Goal: Task Accomplishment & Management: Manage account settings

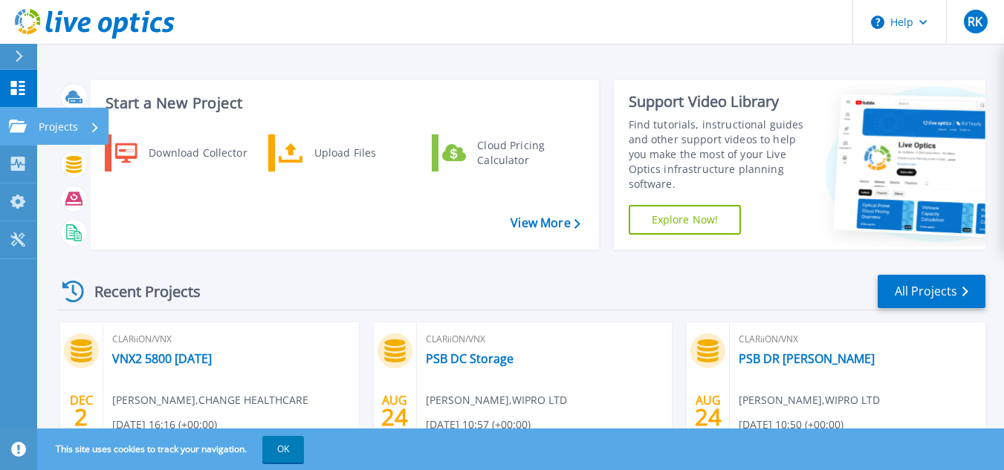
click at [17, 124] on icon at bounding box center [18, 126] width 18 height 13
click at [12, 53] on button at bounding box center [18, 57] width 37 height 26
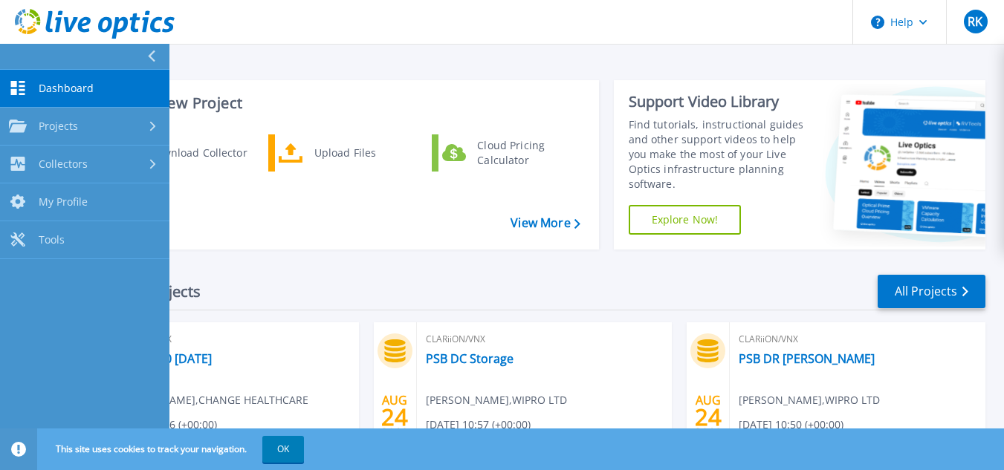
click at [97, 88] on link "Dashboard Dashboard" at bounding box center [84, 89] width 169 height 38
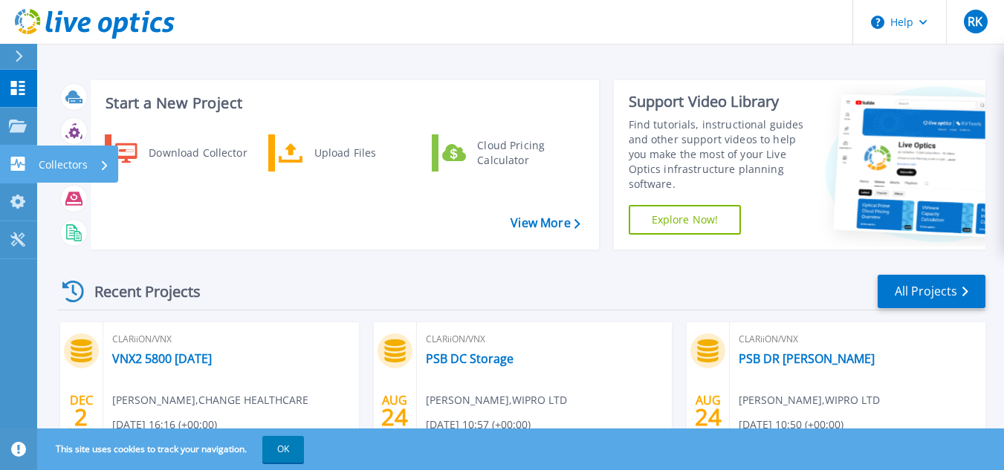
click at [13, 171] on icon at bounding box center [18, 164] width 14 height 14
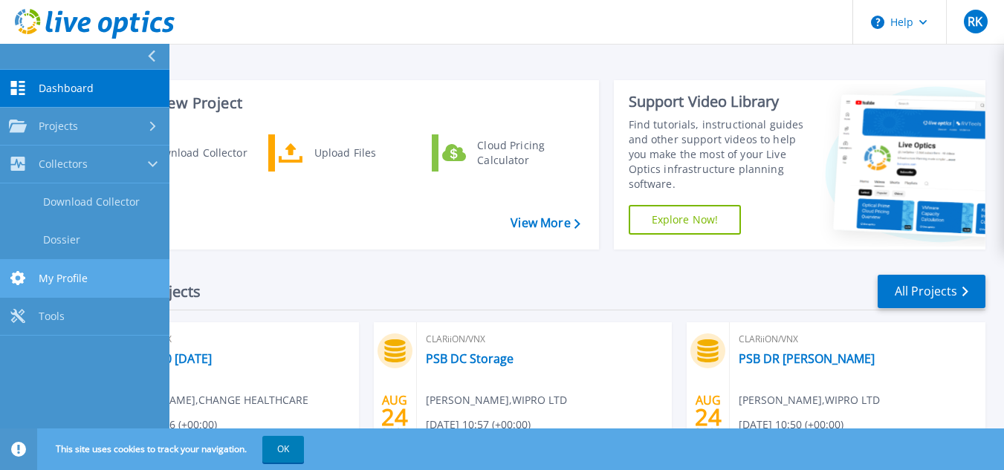
click at [51, 281] on span "My Profile" at bounding box center [63, 278] width 49 height 13
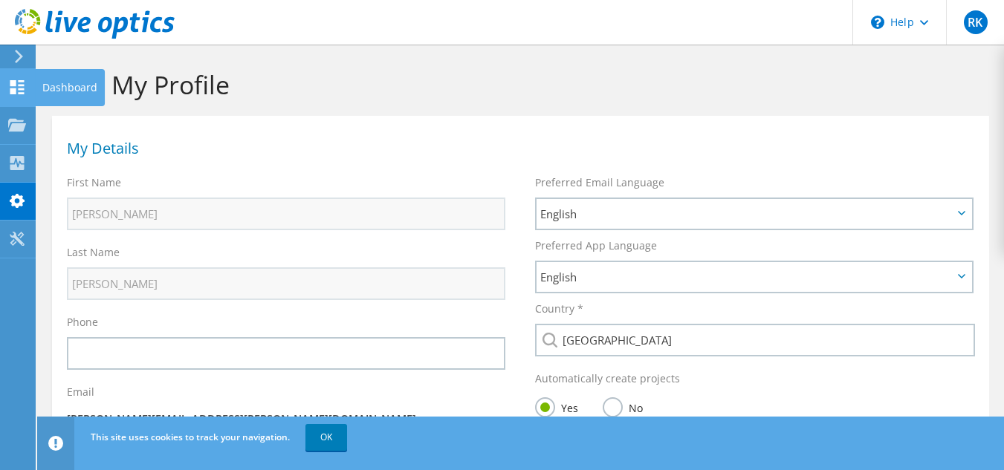
click at [14, 80] on icon at bounding box center [17, 87] width 18 height 14
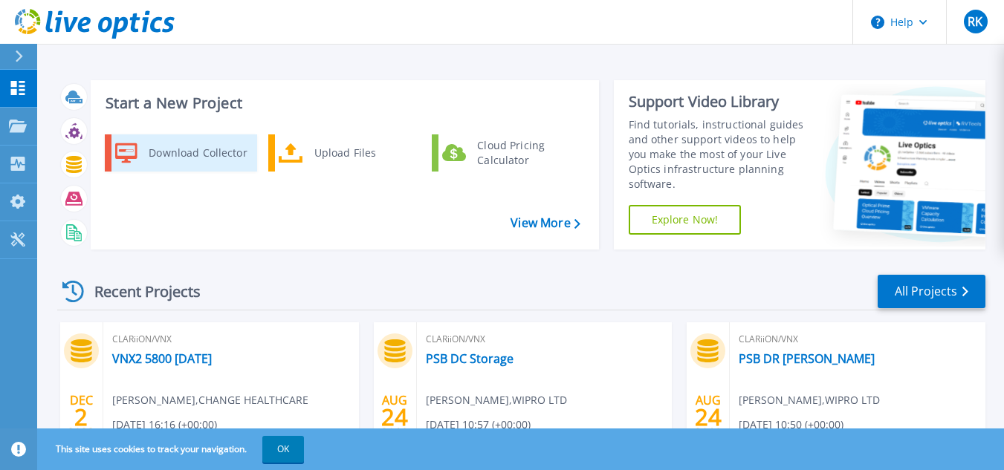
click at [195, 160] on div "Download Collector" at bounding box center [197, 153] width 112 height 30
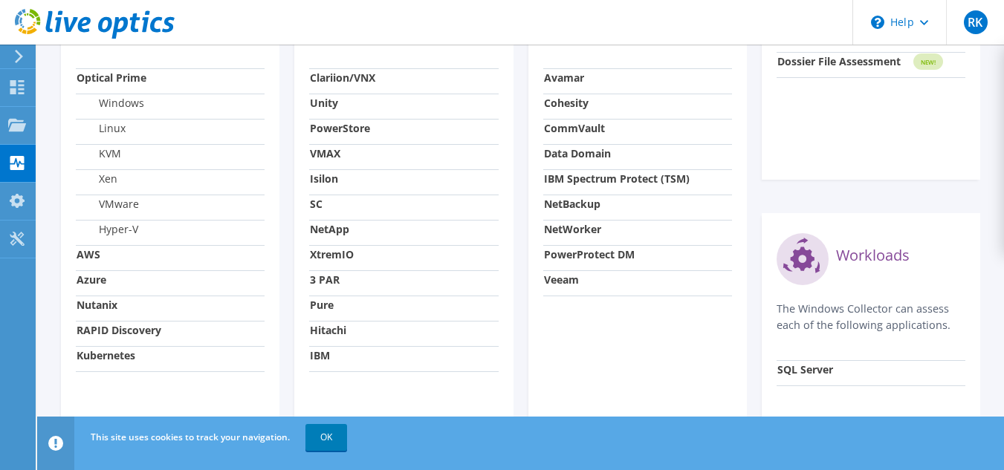
scroll to position [627, 0]
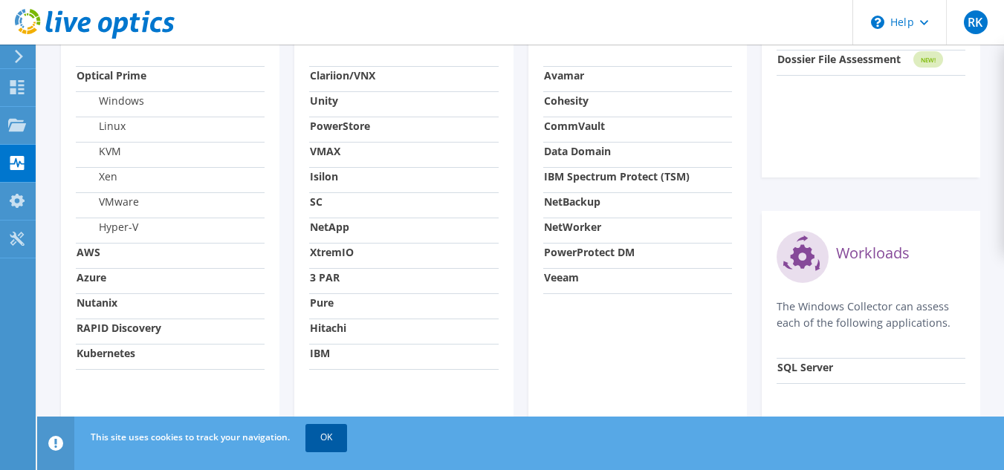
click at [328, 435] on link "OK" at bounding box center [326, 437] width 42 height 27
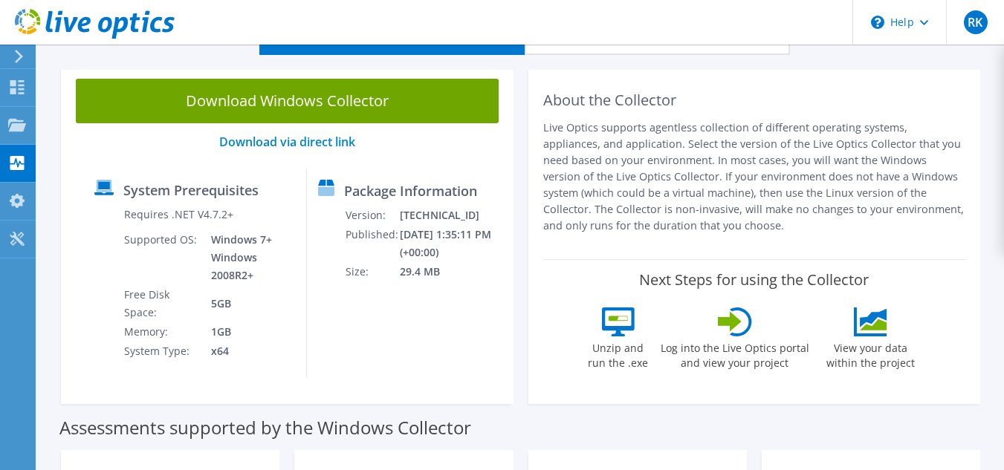
scroll to position [0, 0]
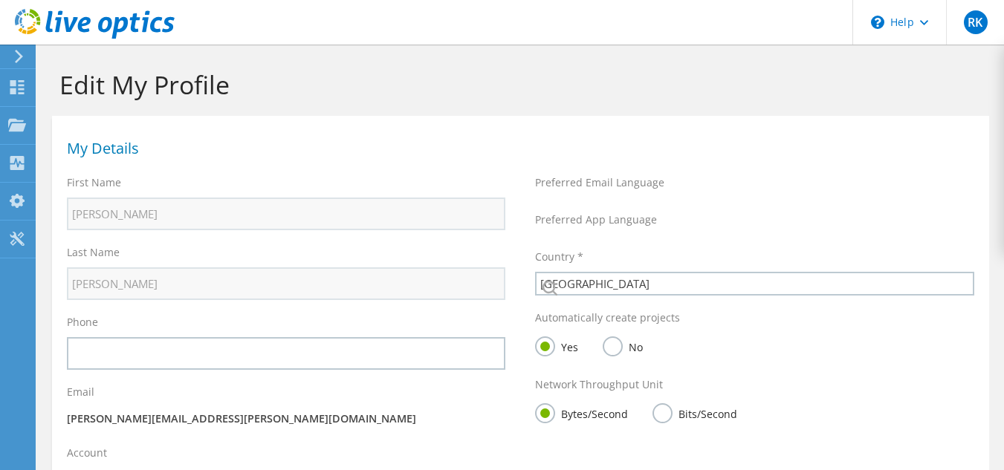
select select "101"
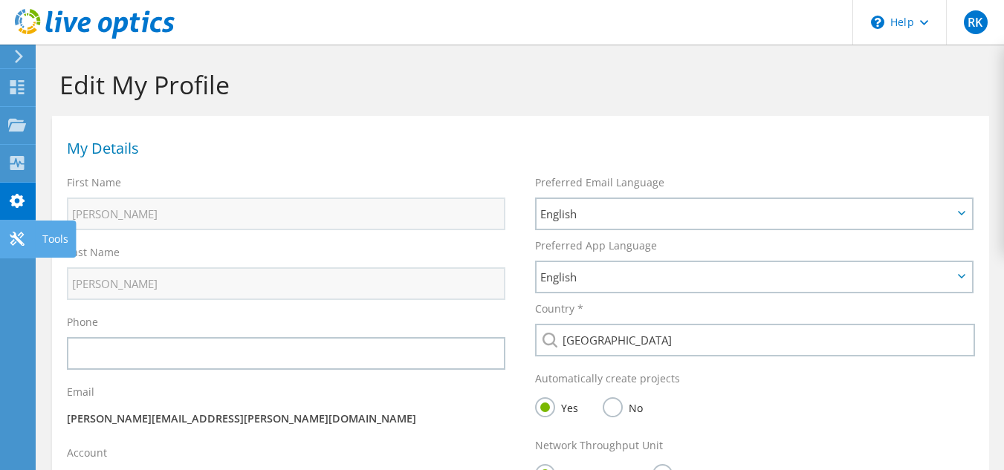
click at [11, 241] on icon at bounding box center [17, 239] width 18 height 14
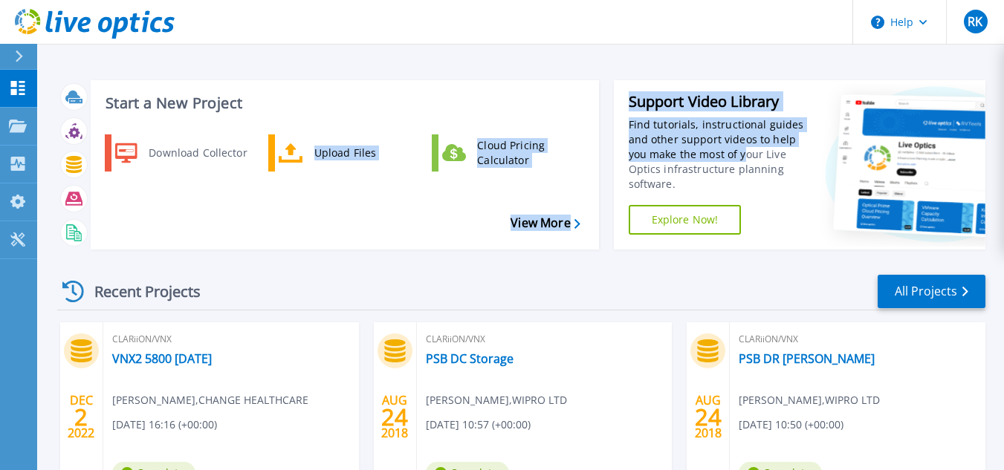
drag, startPoint x: 254, startPoint y: 224, endPoint x: 814, endPoint y: 181, distance: 561.2
click at [814, 181] on div "Start a New Project Download Collector Upload Files Cloud Pricing Calculator Vi…" at bounding box center [521, 164] width 928 height 193
click at [775, 53] on div "Start a New Project Download Collector Upload Files Cloud Pricing Calculator Vi…" at bounding box center [520, 389] width 967 height 779
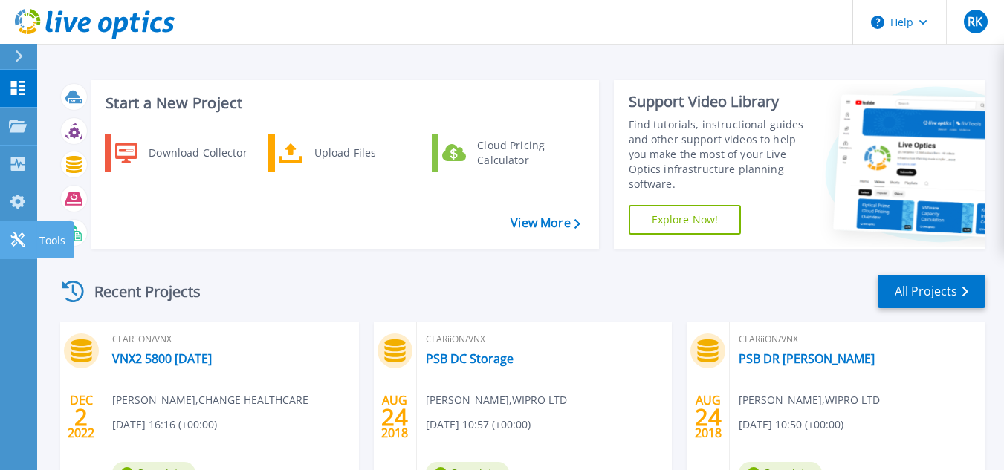
click at [14, 238] on icon at bounding box center [17, 240] width 14 height 14
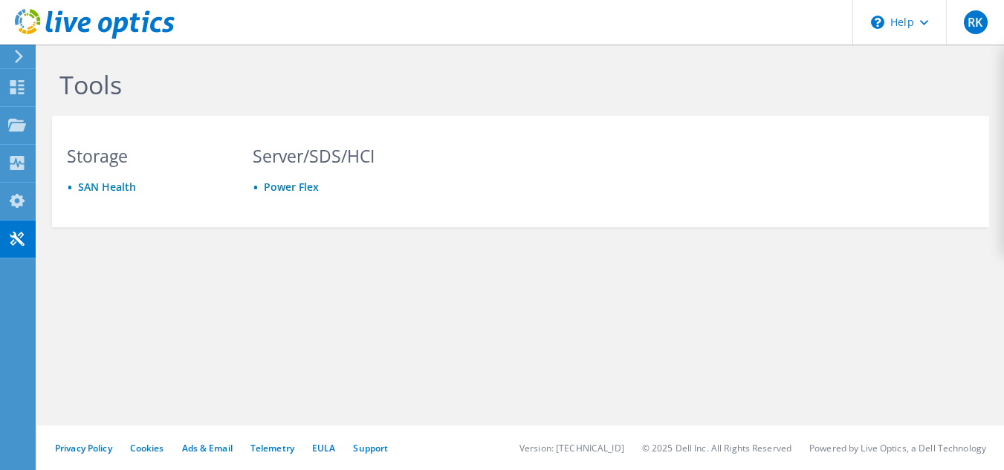
click at [17, 60] on use at bounding box center [19, 56] width 8 height 13
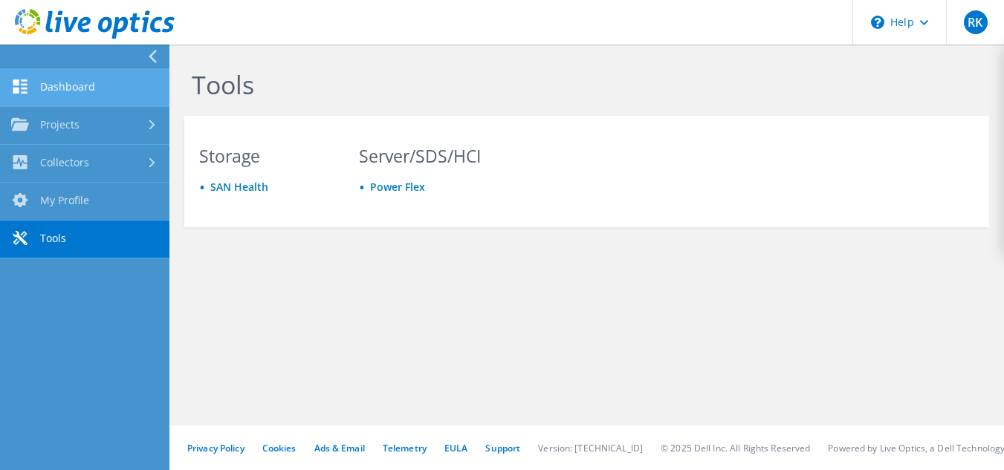
click at [56, 84] on link "Dashboard" at bounding box center [84, 88] width 169 height 38
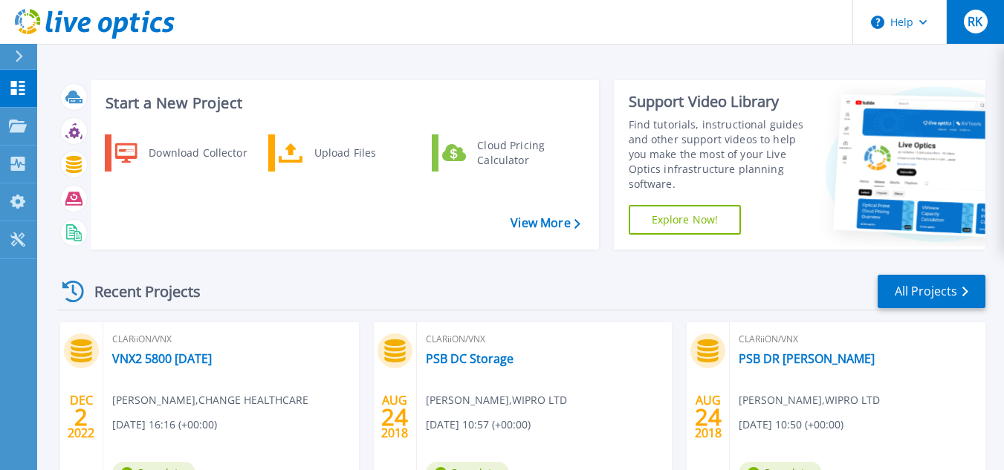
click at [987, 19] on div "RK" at bounding box center [976, 22] width 24 height 24
click at [648, 60] on div "Start a New Project Download Collector Upload Files Cloud Pricing Calculator Vi…" at bounding box center [520, 389] width 967 height 779
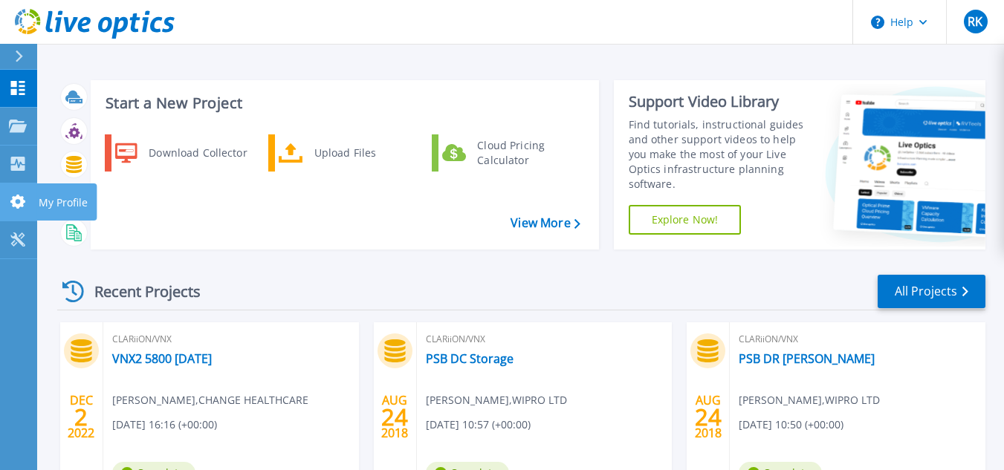
click at [48, 202] on p "My Profile" at bounding box center [63, 203] width 49 height 39
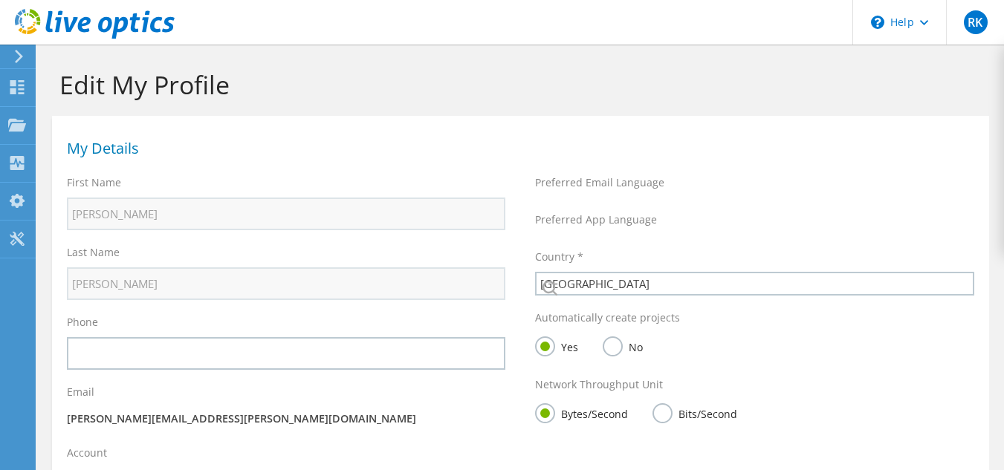
select select "101"
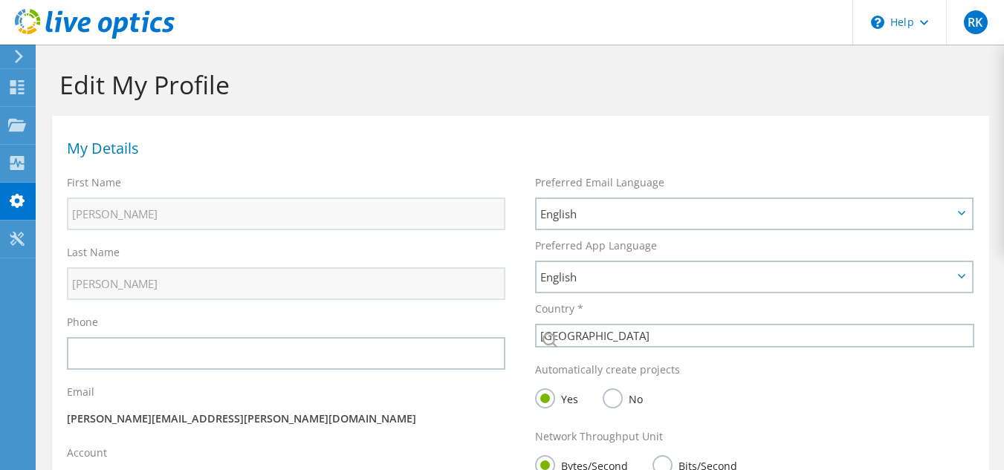
click at [12, 60] on div at bounding box center [16, 56] width 16 height 13
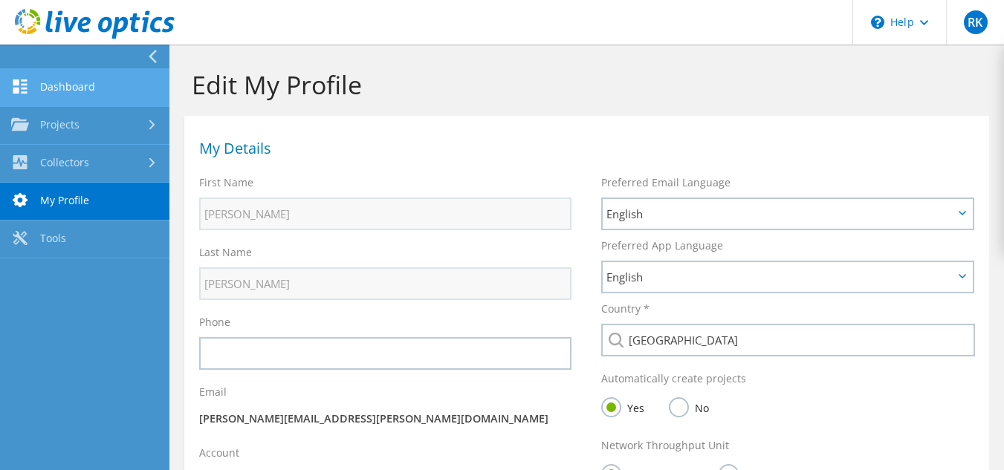
click at [65, 94] on link "Dashboard" at bounding box center [84, 88] width 169 height 38
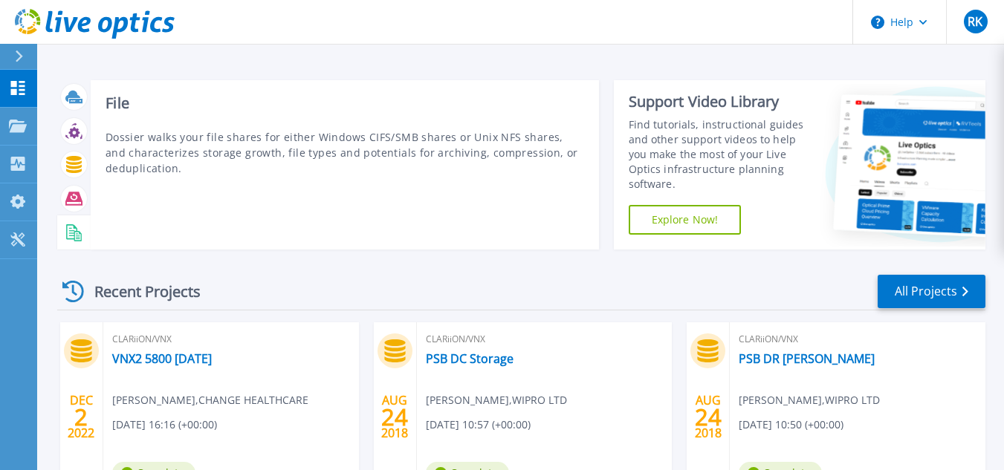
click at [80, 233] on icon at bounding box center [77, 236] width 7 height 10
click at [71, 236] on rect at bounding box center [72, 235] width 6 height 1
click at [74, 203] on icon at bounding box center [73, 198] width 17 height 17
click at [71, 169] on icon at bounding box center [73, 164] width 17 height 17
